Goal: Transaction & Acquisition: Download file/media

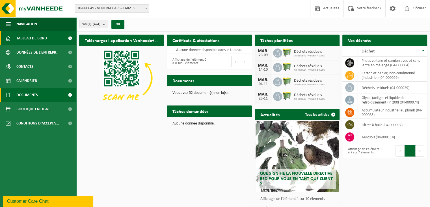
click at [23, 91] on span "Documents" at bounding box center [26, 95] width 21 height 14
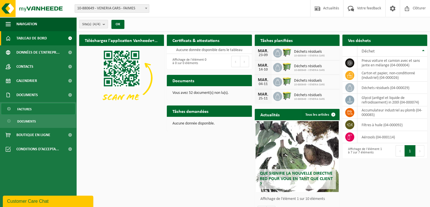
click at [27, 110] on span "Factures" at bounding box center [24, 109] width 14 height 11
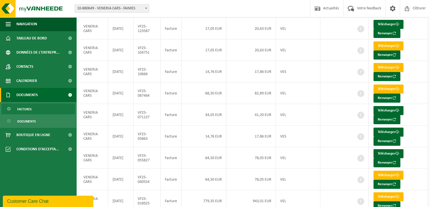
scroll to position [57, 0]
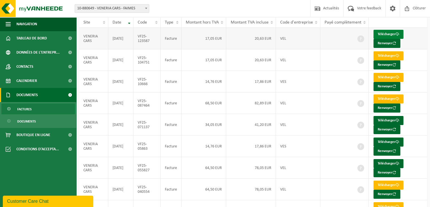
click at [384, 32] on link "Télécharger" at bounding box center [389, 34] width 30 height 9
click at [385, 40] on button "Renvoyer" at bounding box center [387, 43] width 27 height 9
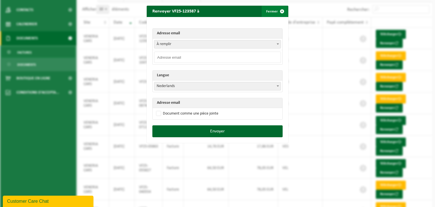
click at [281, 12] on span "button" at bounding box center [281, 11] width 11 height 11
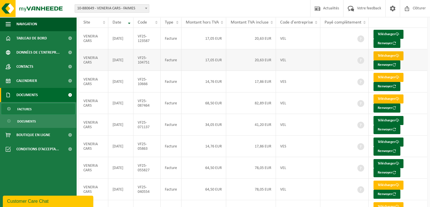
click at [400, 51] on link "Télécharger" at bounding box center [389, 55] width 30 height 9
click at [389, 75] on link "Télécharger" at bounding box center [389, 77] width 30 height 9
click at [385, 76] on link "Télécharger" at bounding box center [389, 77] width 30 height 9
click at [386, 97] on link "Télécharger" at bounding box center [389, 98] width 30 height 9
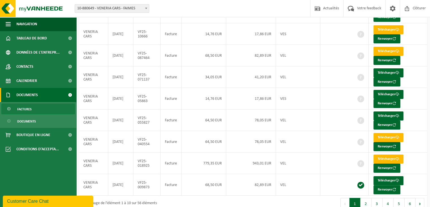
scroll to position [112, 0]
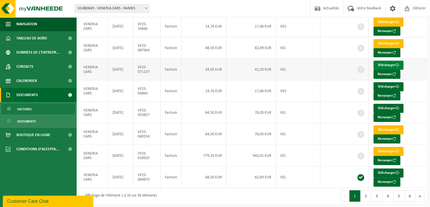
click at [386, 61] on link "Télécharger" at bounding box center [389, 65] width 30 height 9
click at [386, 82] on link "Télécharger" at bounding box center [389, 86] width 30 height 9
click at [391, 104] on link "Télécharger" at bounding box center [389, 108] width 30 height 9
click at [391, 125] on link "Télécharger" at bounding box center [389, 129] width 30 height 9
